Goal: Find specific page/section: Find specific page/section

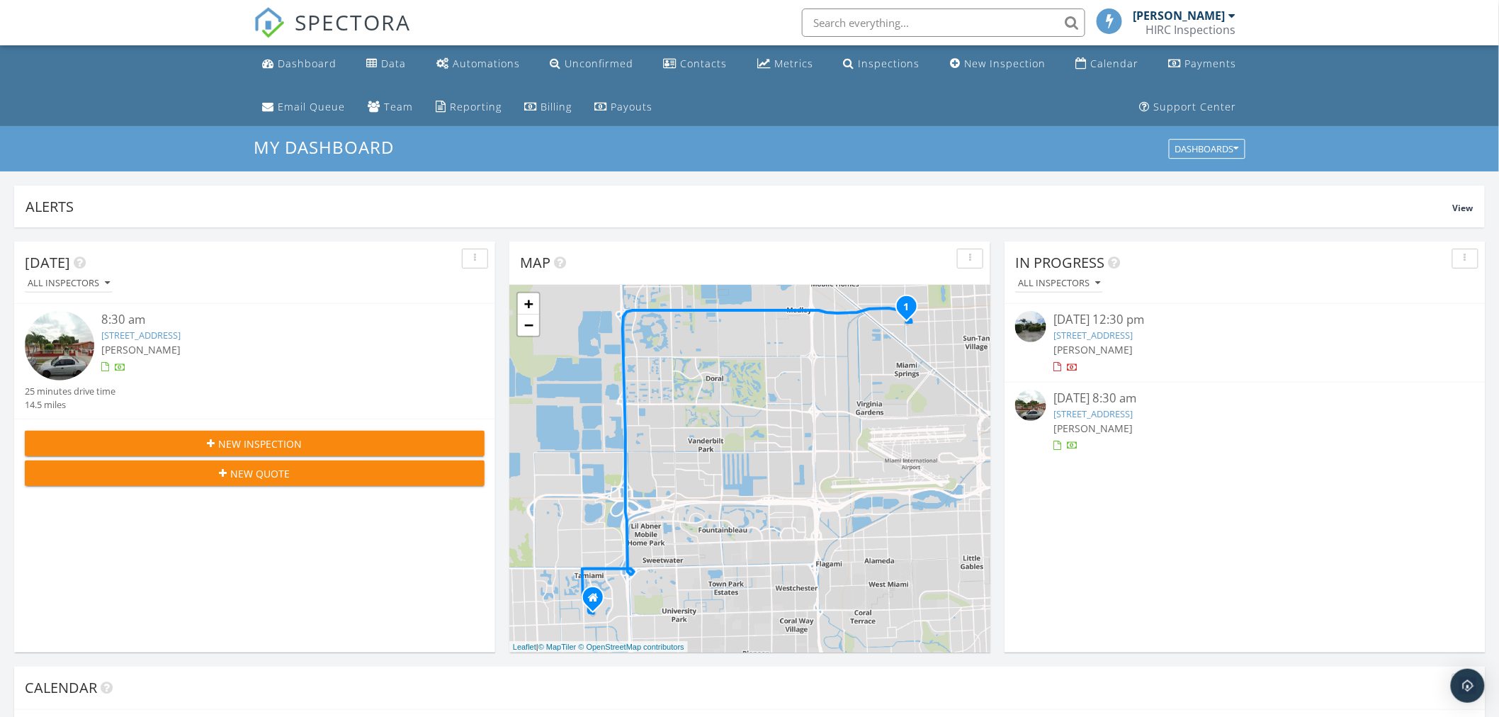
scroll to position [1314, 1524]
click at [888, 20] on input "text" at bounding box center [943, 23] width 283 height 28
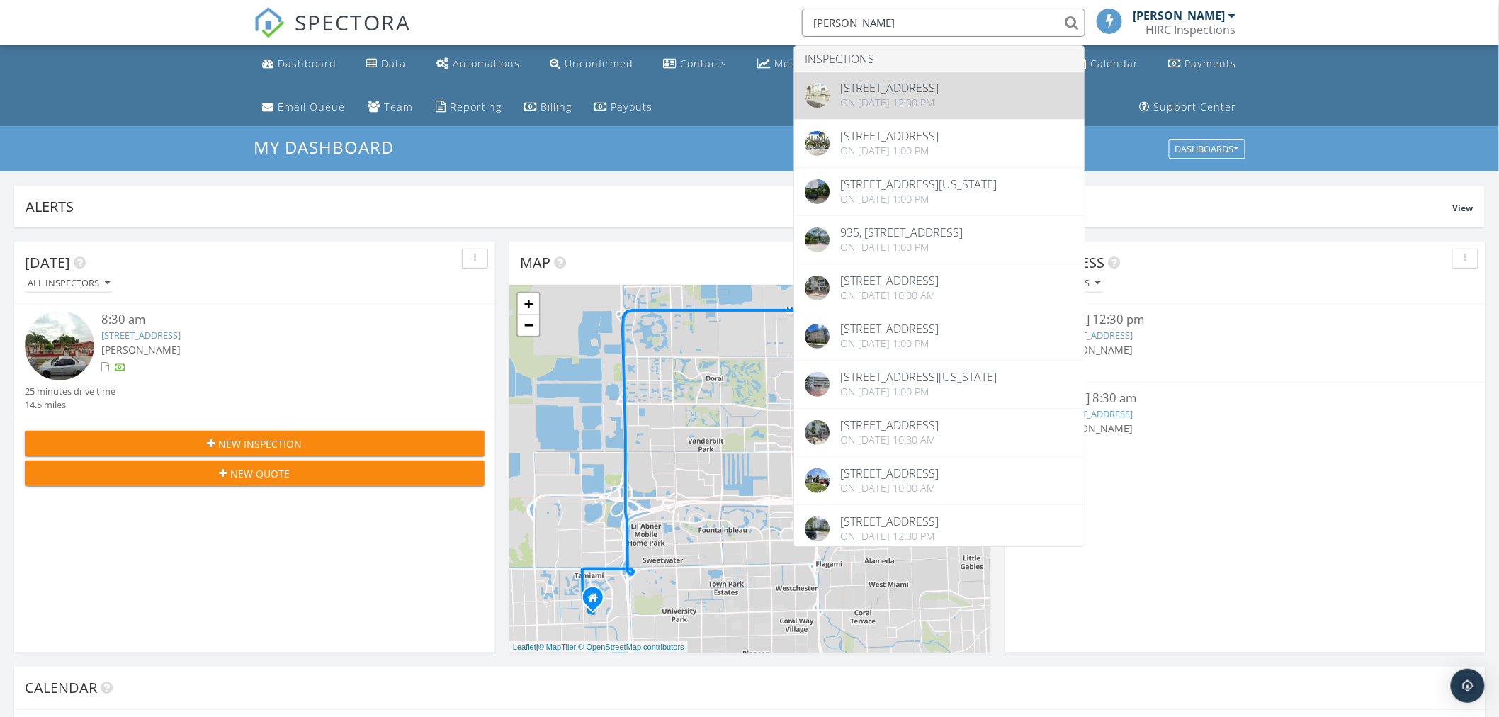
type input "[PERSON_NAME]"
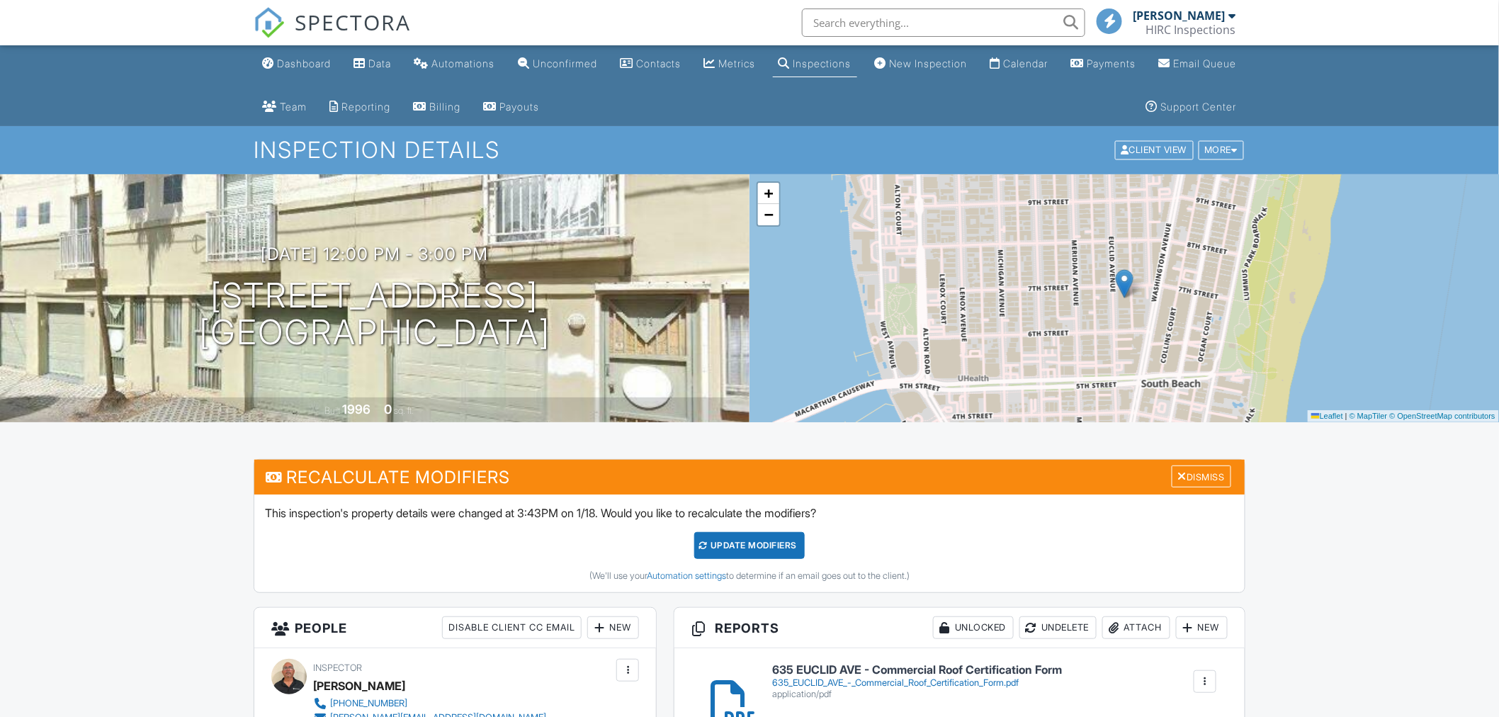
click at [846, 30] on input "text" at bounding box center [943, 23] width 283 height 28
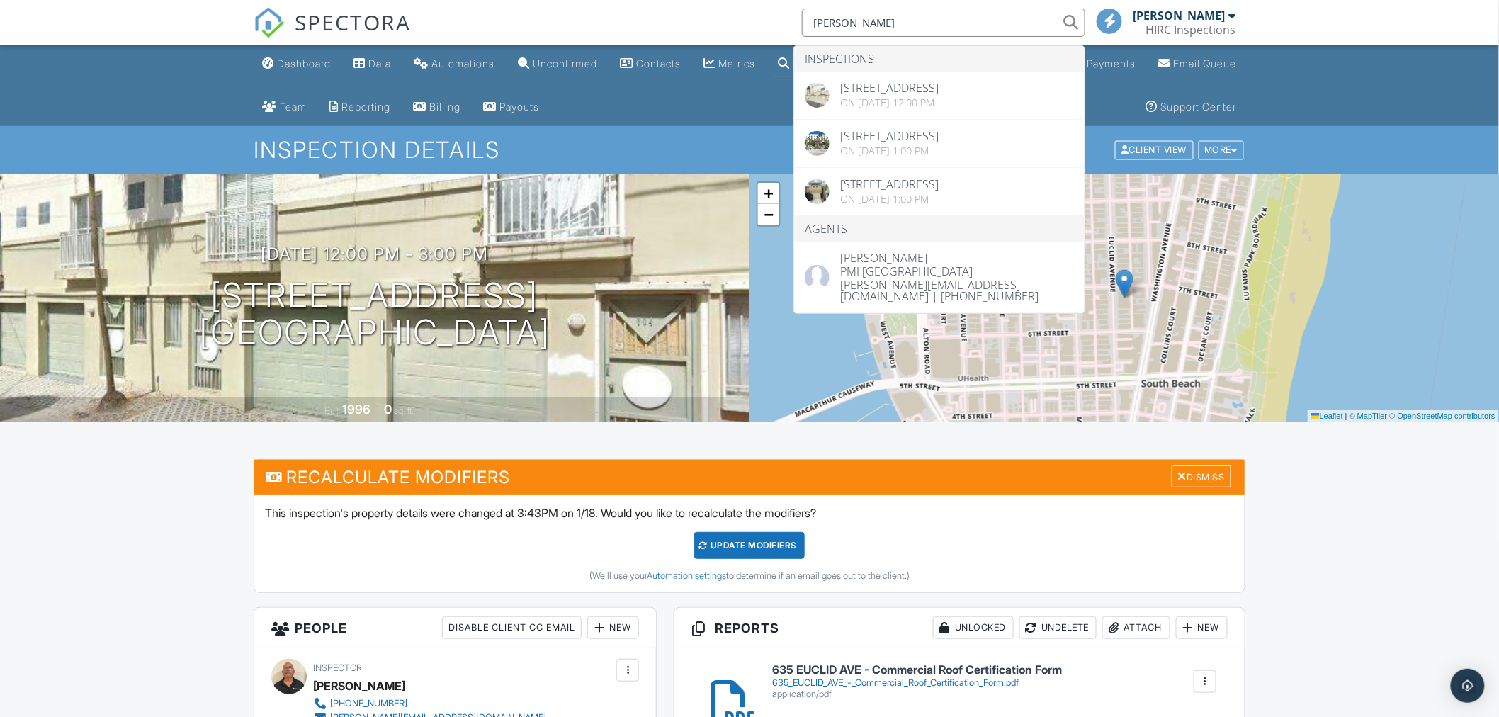
click at [878, 18] on input "roy br" at bounding box center [943, 23] width 283 height 28
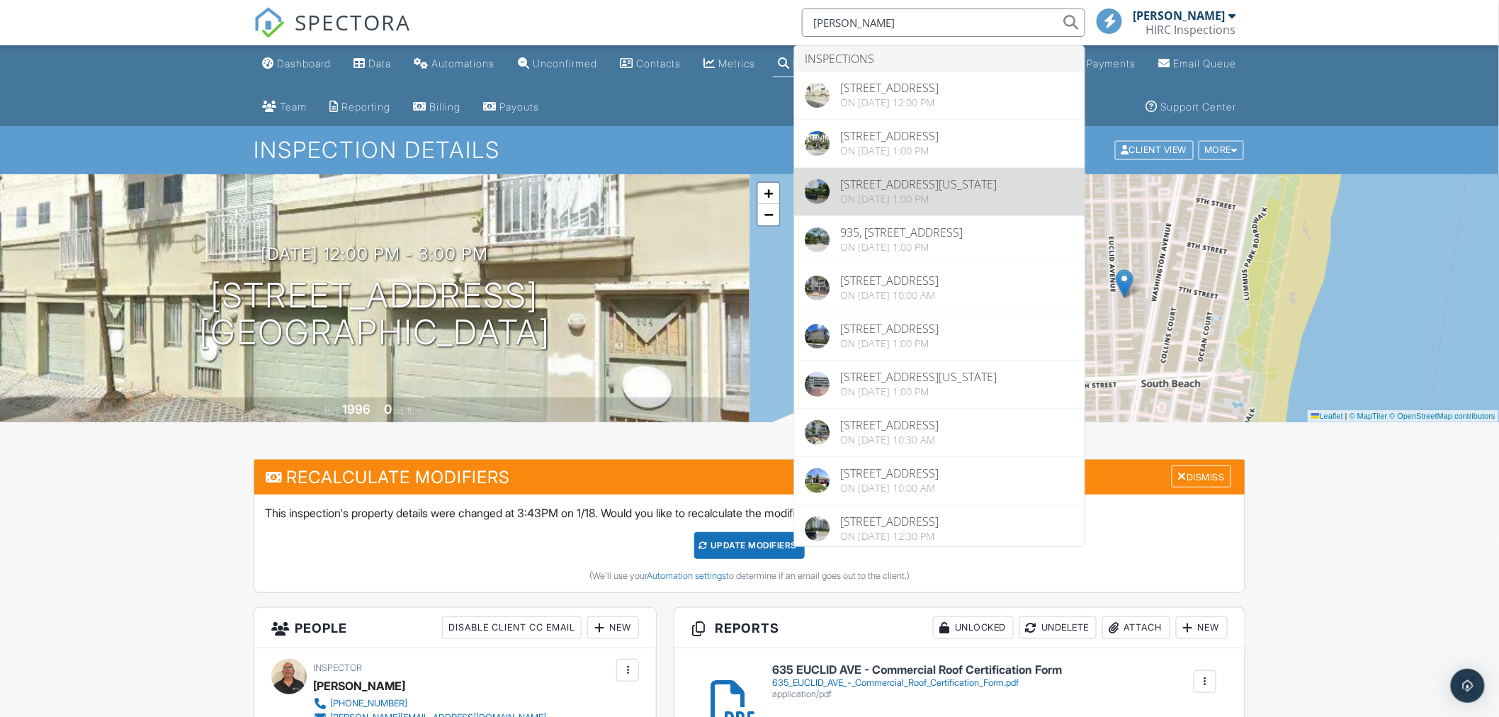
type input "roy"
